Goal: Task Accomplishment & Management: Check status

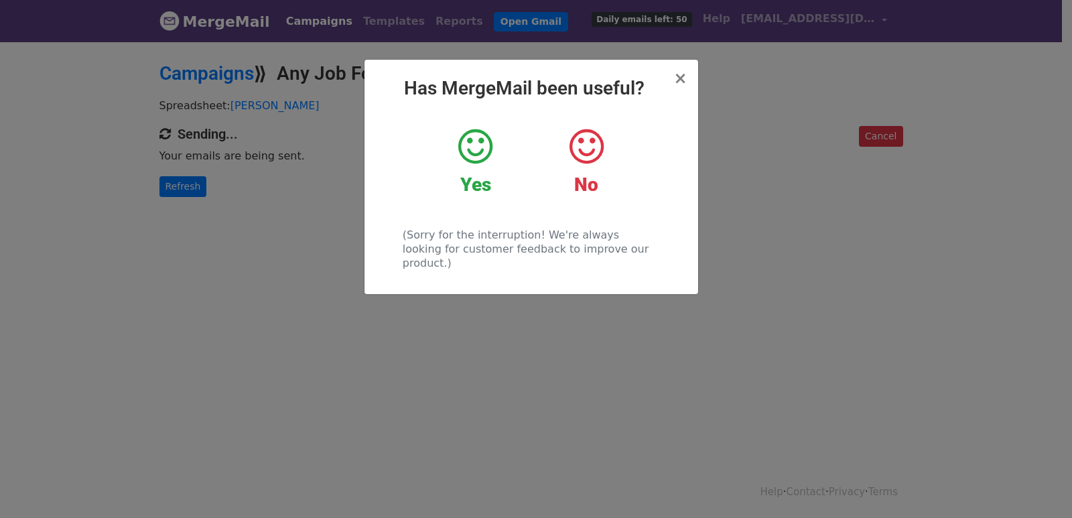
click at [183, 178] on div "× Has MergeMail been useful? Yes No (Sorry for the interruption! We're always l…" at bounding box center [536, 279] width 1072 height 478
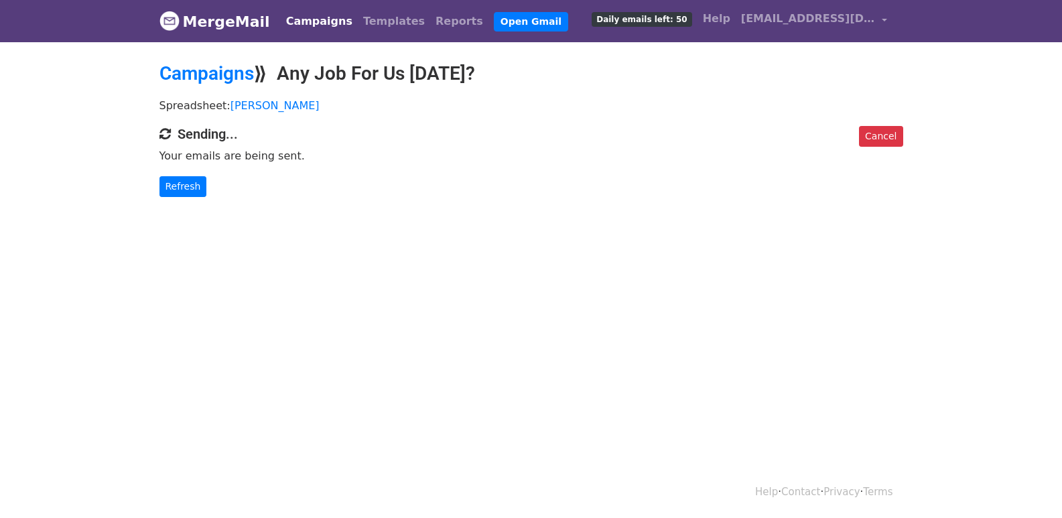
click at [192, 198] on body "MergeMail Campaigns Templates Reports Open Gmail Daily emails left: 50 Help [EM…" at bounding box center [531, 125] width 1062 height 251
click at [192, 196] on body "MergeMail Campaigns Templates Reports Open Gmail Daily emails left: 50 Help [EM…" at bounding box center [531, 125] width 1062 height 251
click at [192, 190] on link "Refresh" at bounding box center [183, 186] width 48 height 21
click at [193, 189] on link "Refresh" at bounding box center [183, 186] width 48 height 21
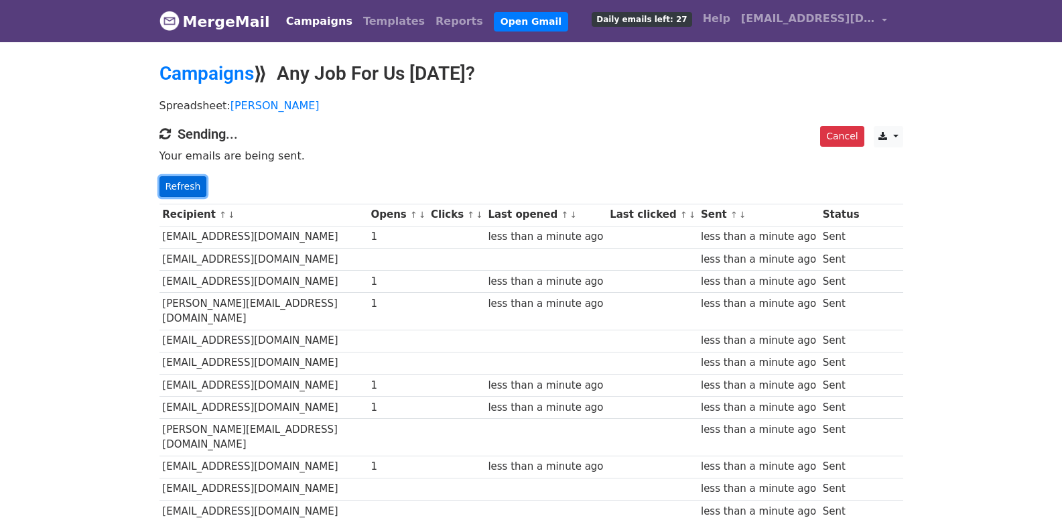
click at [178, 181] on link "Refresh" at bounding box center [183, 186] width 48 height 21
